Goal: Find specific page/section: Find specific page/section

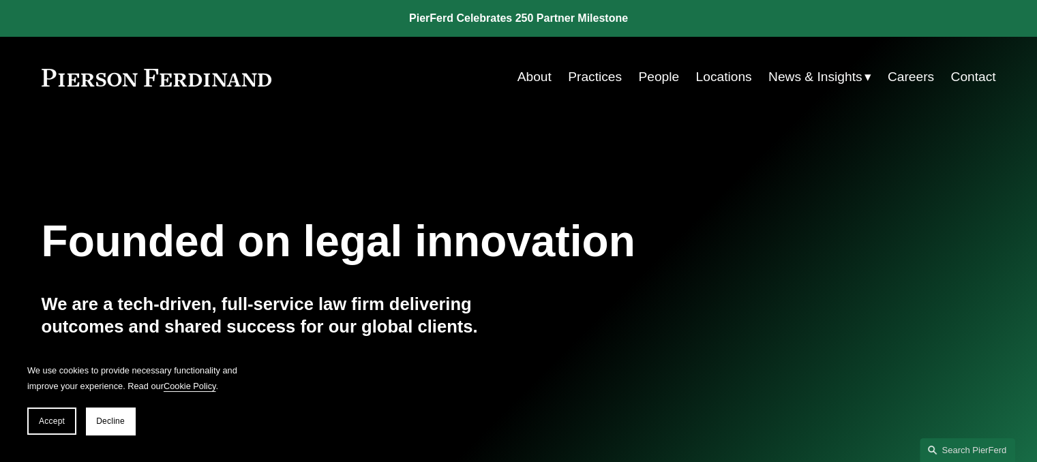
click at [657, 77] on link "People" at bounding box center [658, 77] width 41 height 26
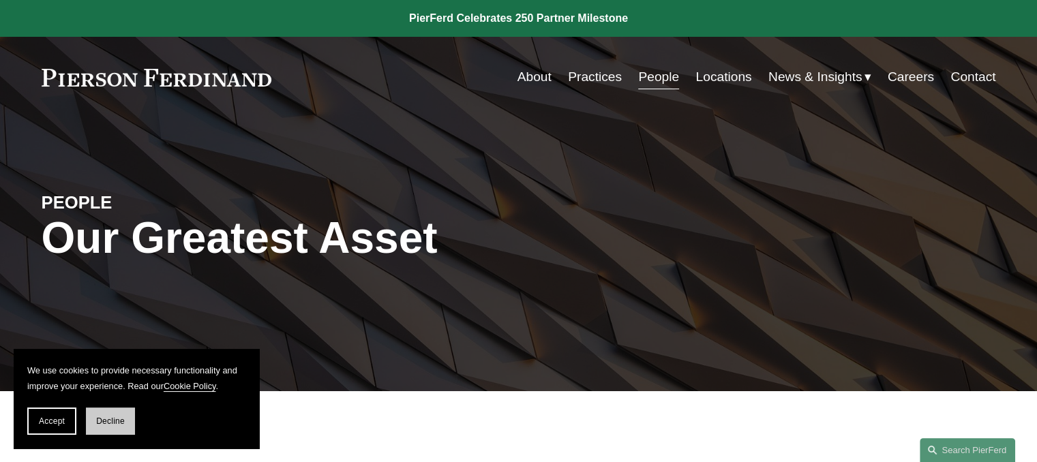
click at [106, 417] on span "Decline" at bounding box center [110, 422] width 29 height 10
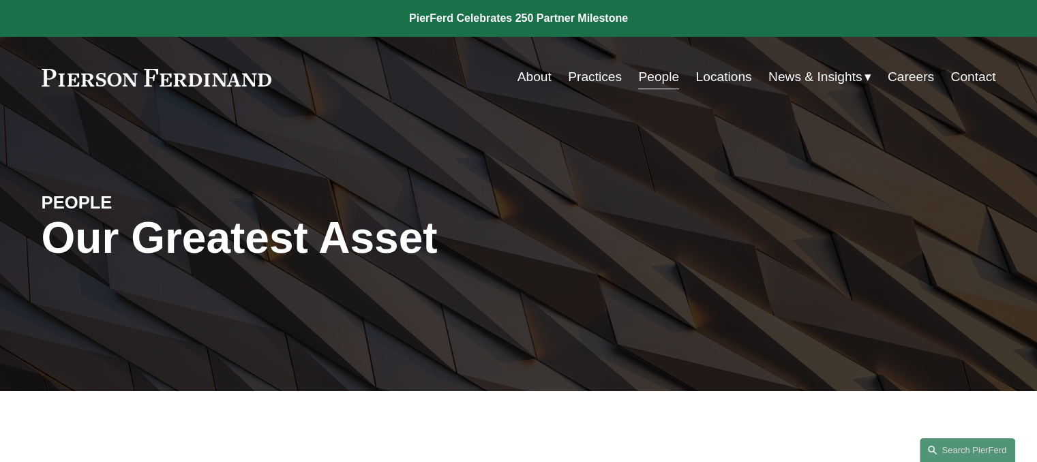
click at [967, 73] on link "Contact" at bounding box center [972, 77] width 45 height 26
click at [660, 80] on link "People" at bounding box center [658, 77] width 41 height 26
click at [710, 72] on link "Locations" at bounding box center [723, 77] width 56 height 26
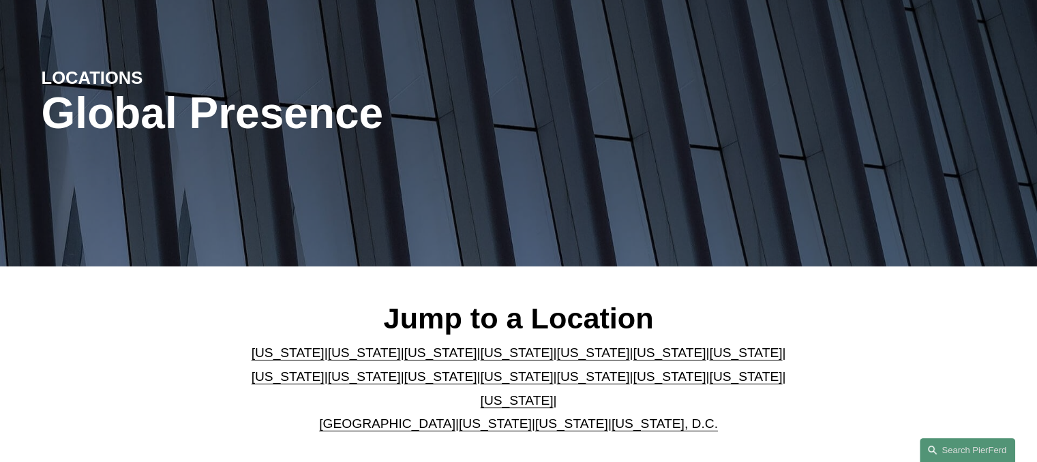
scroll to position [273, 0]
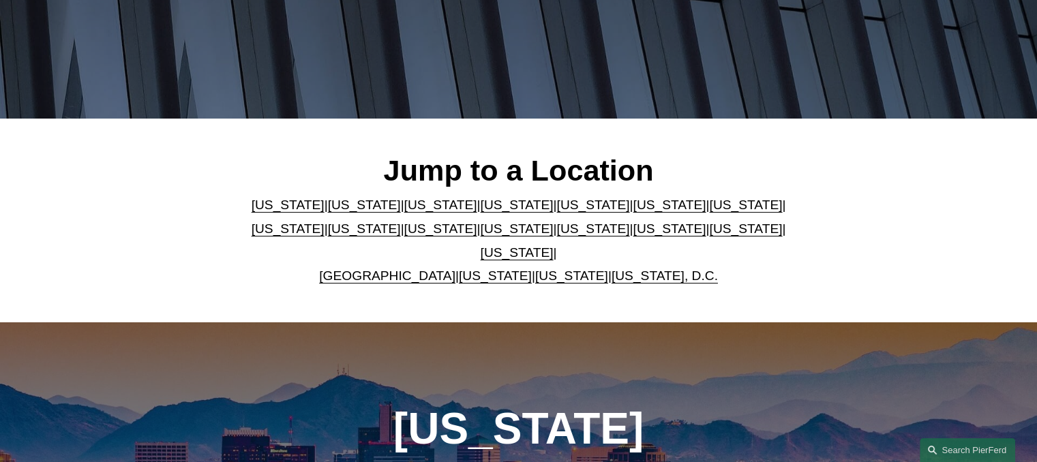
click at [562, 269] on link "[US_STATE]" at bounding box center [571, 276] width 73 height 14
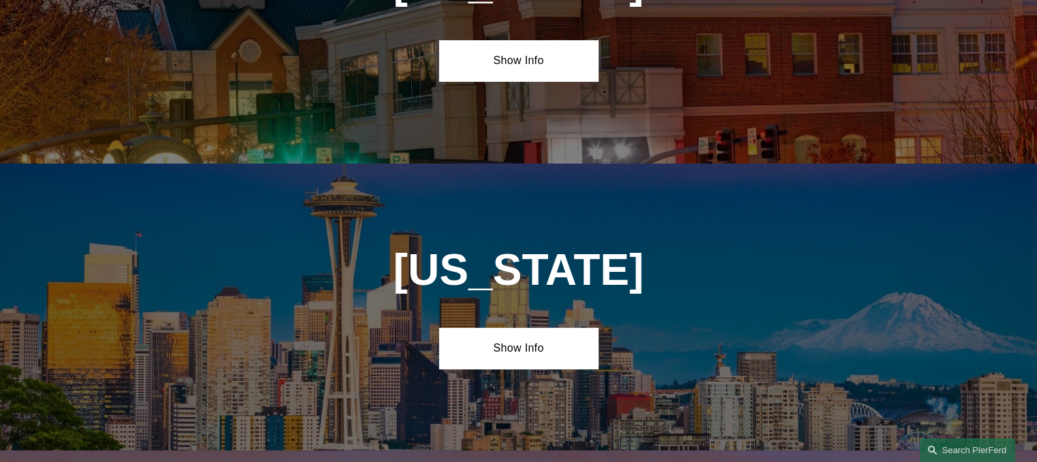
scroll to position [5468, 0]
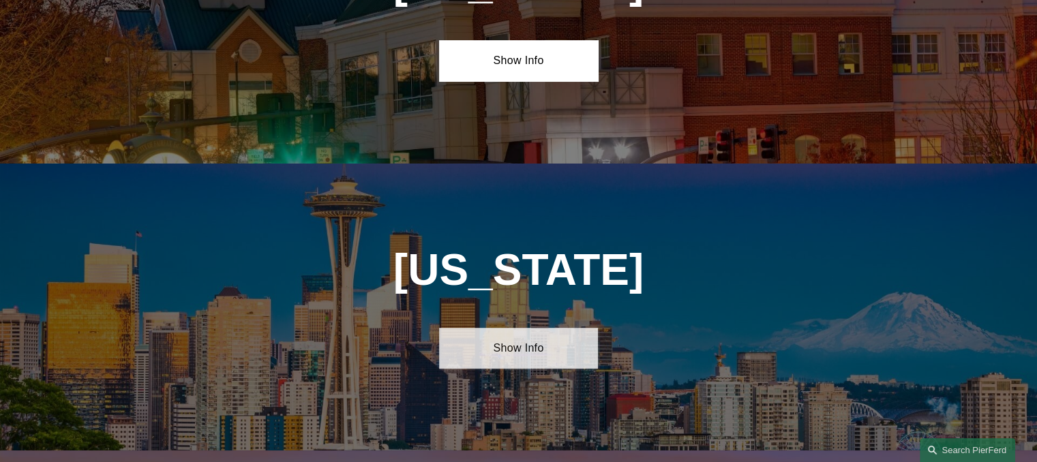
click at [524, 328] on link "Show Info" at bounding box center [518, 348] width 159 height 41
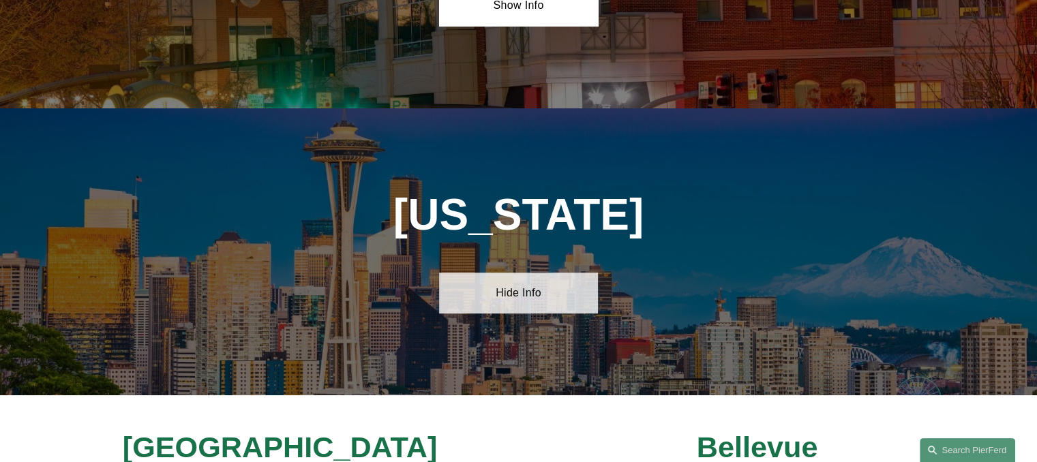
scroll to position [5605, 0]
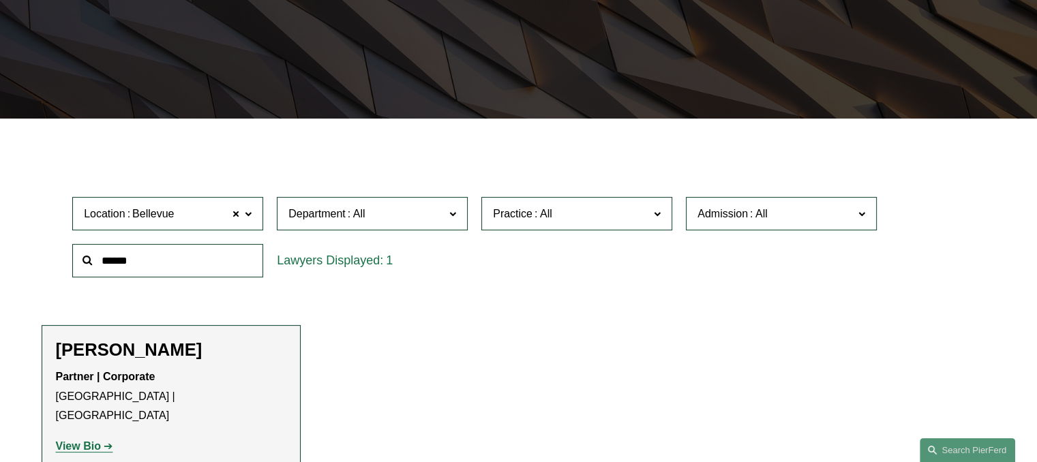
scroll to position [341, 0]
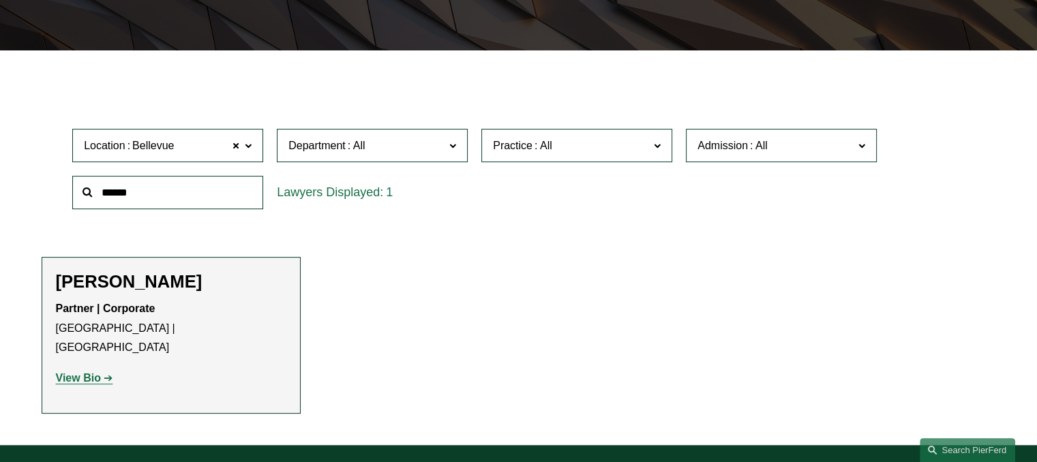
click at [69, 372] on strong "View Bio" at bounding box center [78, 378] width 45 height 12
